Goal: Find specific page/section: Find specific page/section

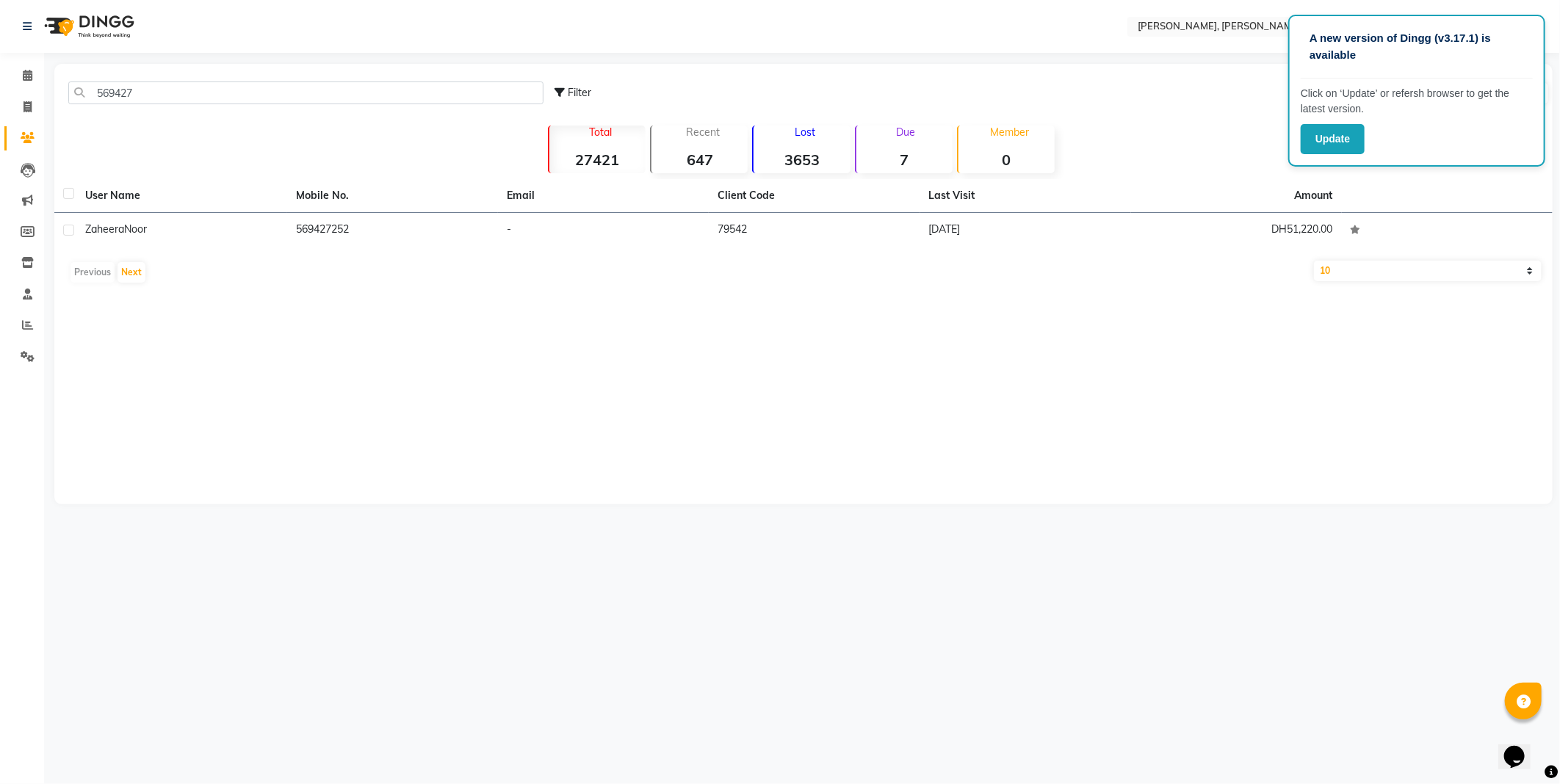
type input "569427"
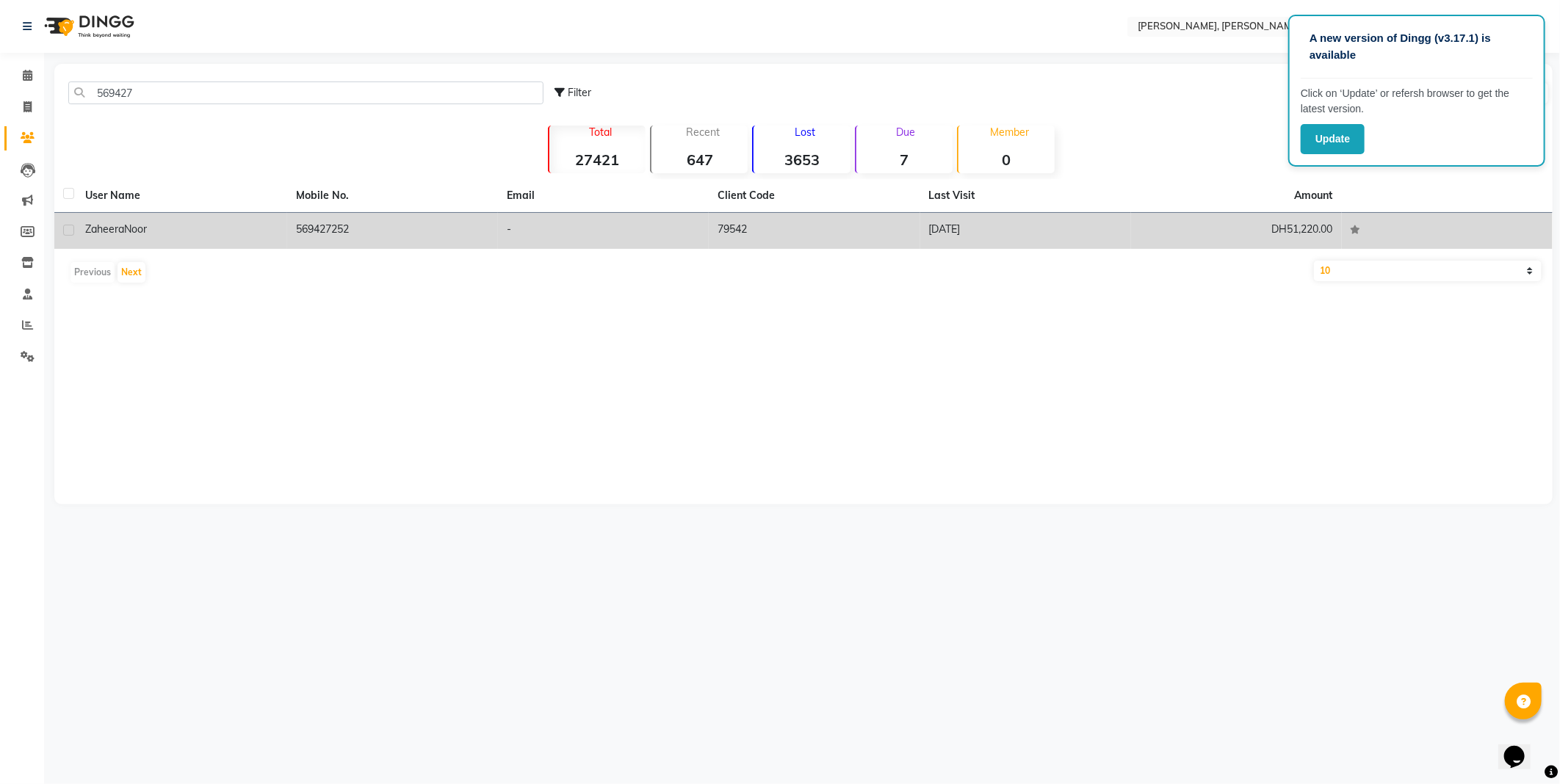
click at [262, 226] on div "[PERSON_NAME]" at bounding box center [181, 229] width 193 height 15
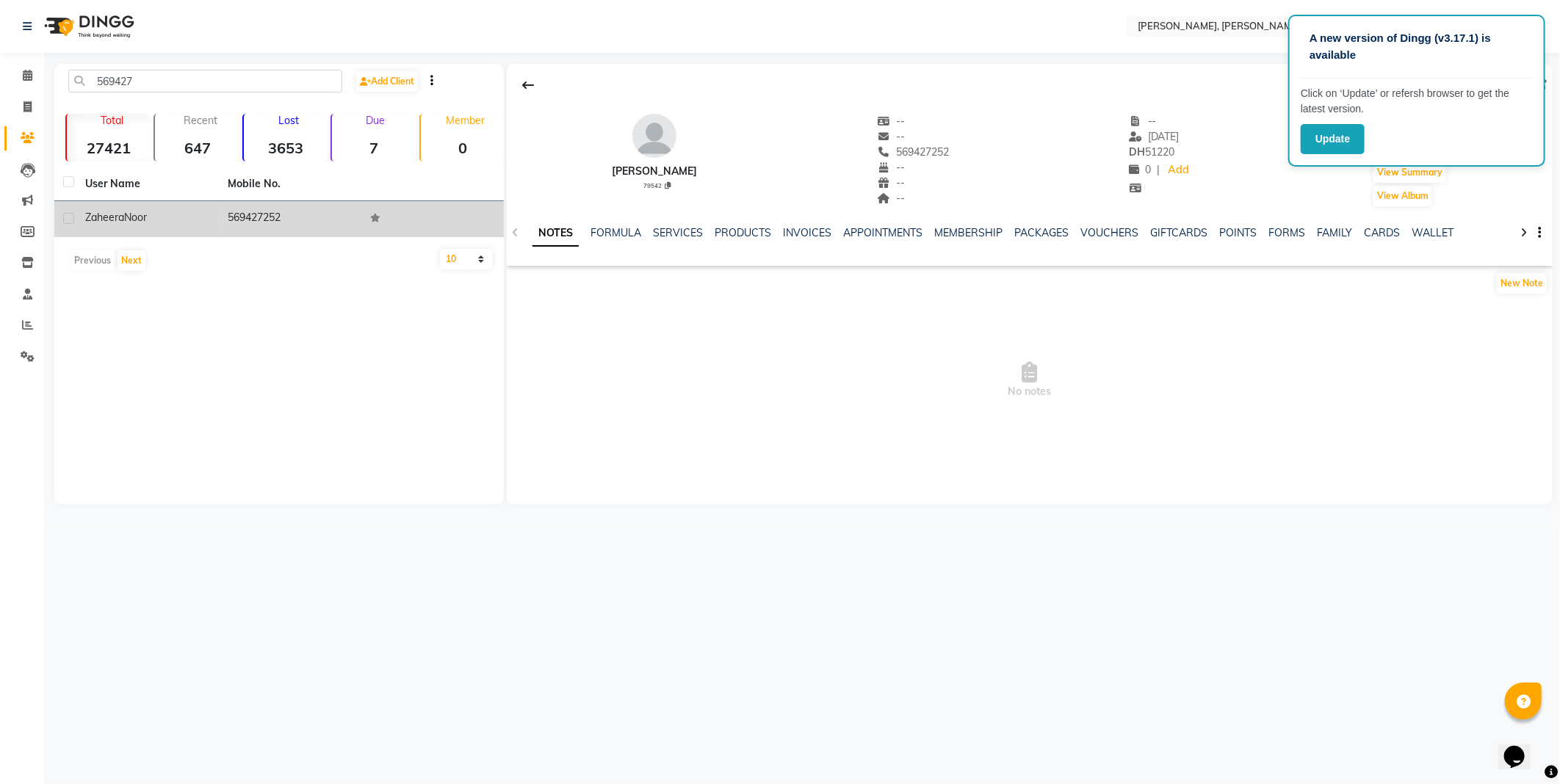
click at [680, 231] on link "SERVICES" at bounding box center [678, 233] width 50 height 13
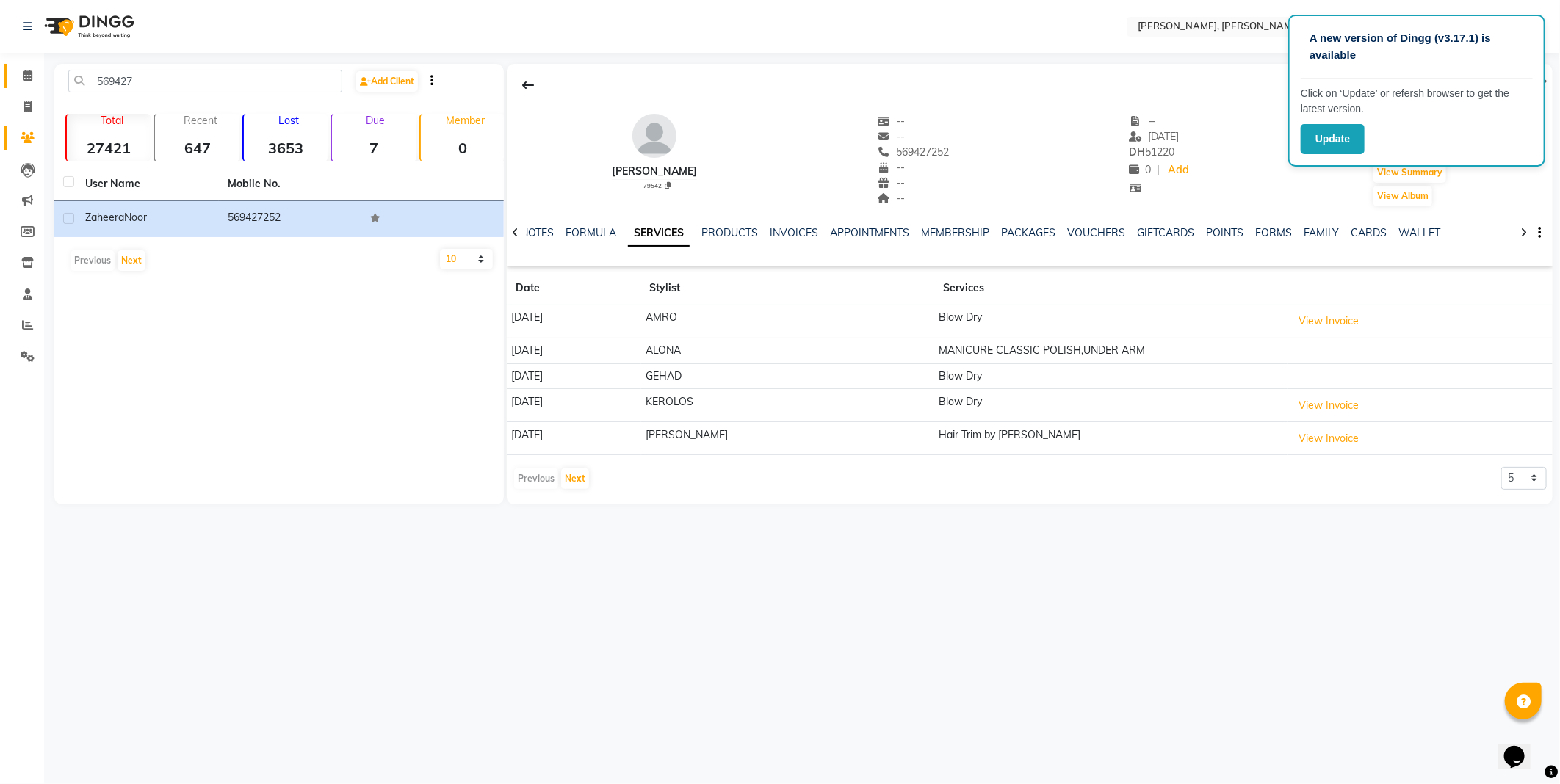
click at [27, 76] on icon at bounding box center [28, 75] width 10 height 11
